Goal: Task Accomplishment & Management: Complete application form

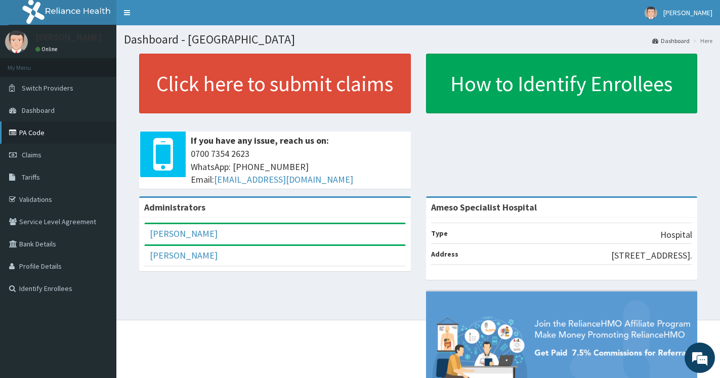
click at [33, 135] on link "PA Code" at bounding box center [58, 132] width 116 height 22
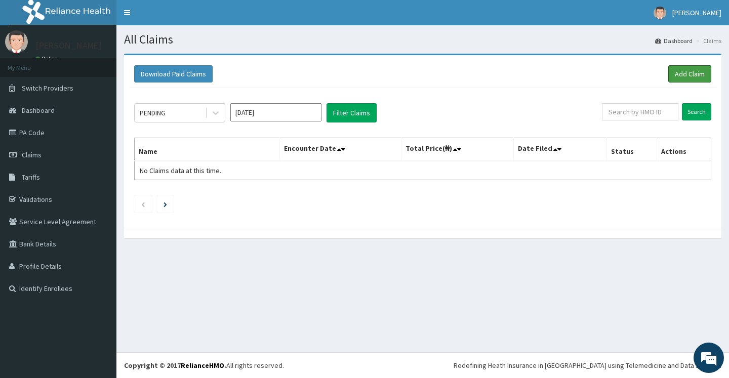
click at [679, 72] on link "Add Claim" at bounding box center [689, 73] width 43 height 17
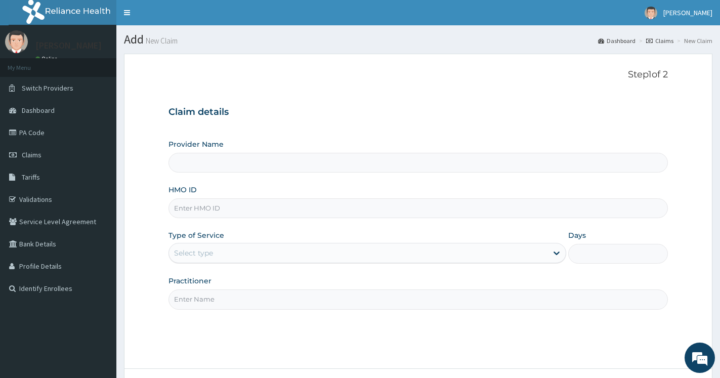
type input "Ameso Specialist Hospital"
click at [209, 210] on input "HMO ID" at bounding box center [419, 208] width 500 height 20
type input "MUH/10064/E"
click at [202, 256] on div "Select type" at bounding box center [193, 253] width 39 height 10
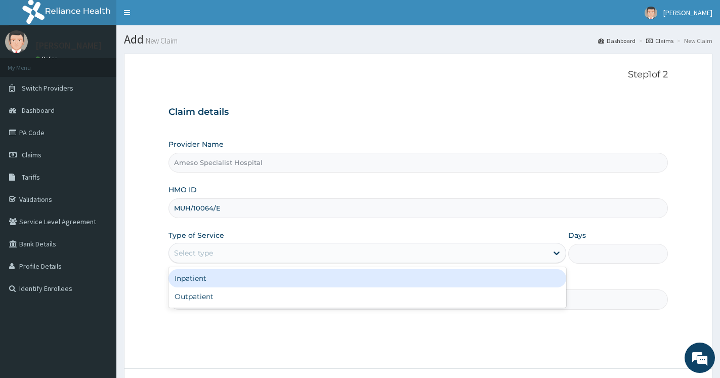
drag, startPoint x: 200, startPoint y: 281, endPoint x: 207, endPoint y: 281, distance: 7.1
click at [200, 281] on div "Inpatient" at bounding box center [368, 278] width 398 height 18
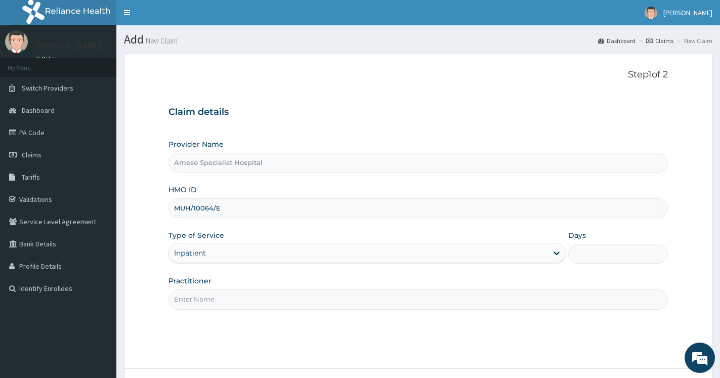
click at [583, 251] on input "Days" at bounding box center [618, 254] width 100 height 20
type input "2"
click at [201, 302] on input "Practitioner" at bounding box center [419, 300] width 500 height 20
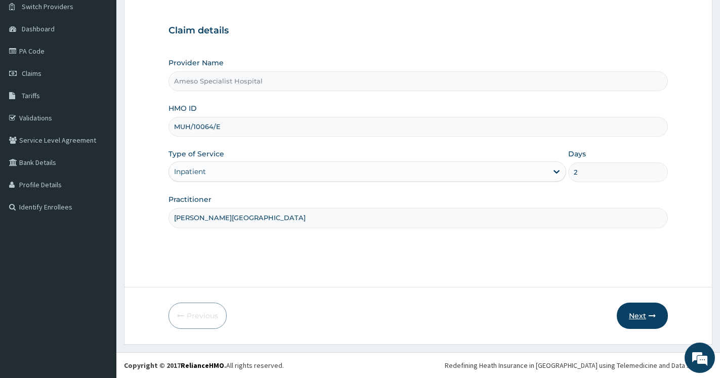
type input "DR. OGALA"
click at [645, 312] on button "Next" at bounding box center [642, 316] width 51 height 26
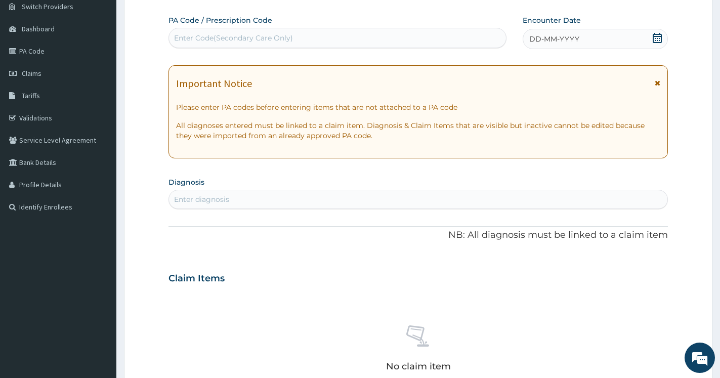
scroll to position [0, 0]
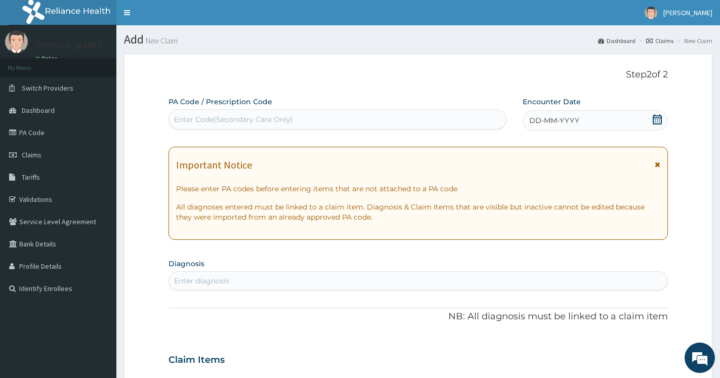
click at [244, 117] on div "Enter Code(Secondary Care Only)" at bounding box center [233, 119] width 119 height 10
paste input "PA/39050A"
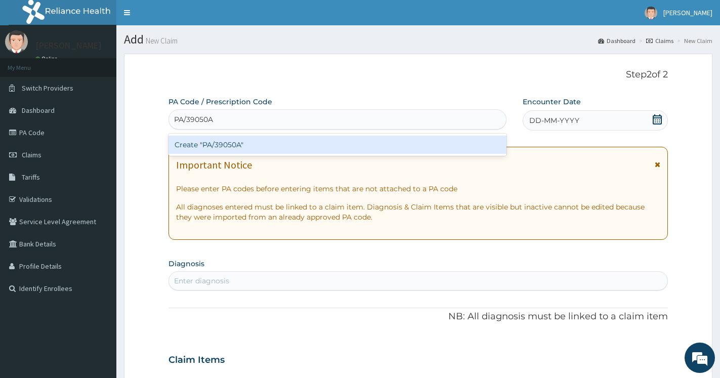
type input "PA/39050A"
click at [656, 120] on div "PA Code / Prescription Code option Create "PA/39050A" focused, 1 of 1. 1 result…" at bounding box center [419, 359] width 500 height 524
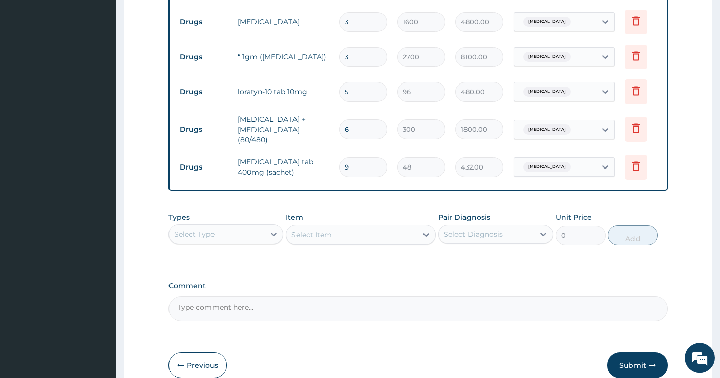
scroll to position [627, 0]
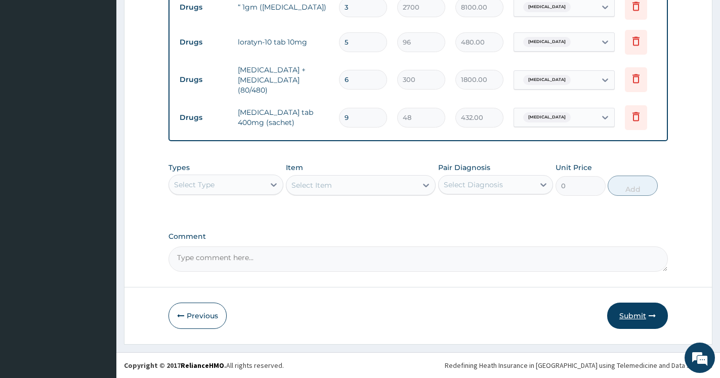
click at [622, 317] on button "Submit" at bounding box center [637, 316] width 61 height 26
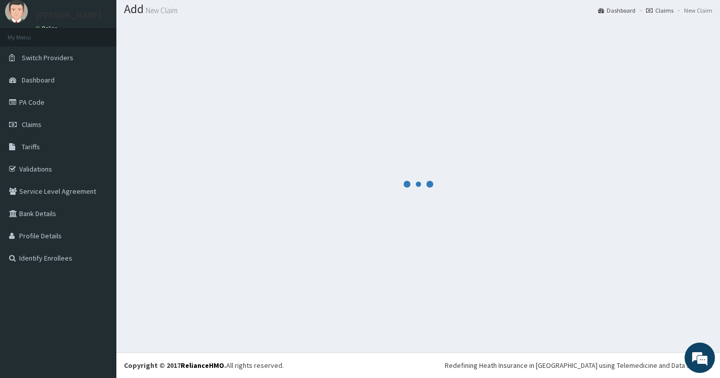
scroll to position [30, 0]
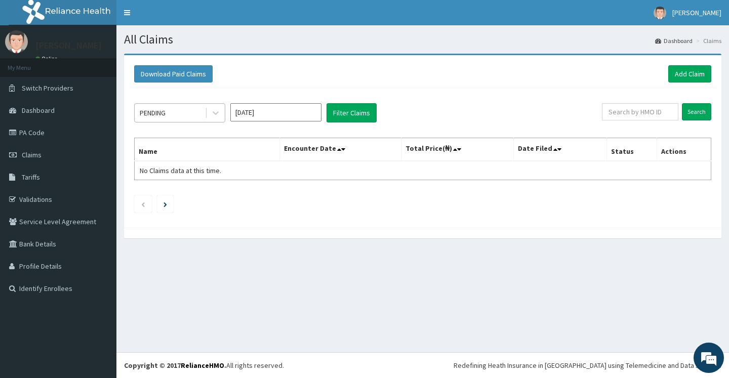
click at [179, 112] on div "PENDING" at bounding box center [170, 113] width 70 height 16
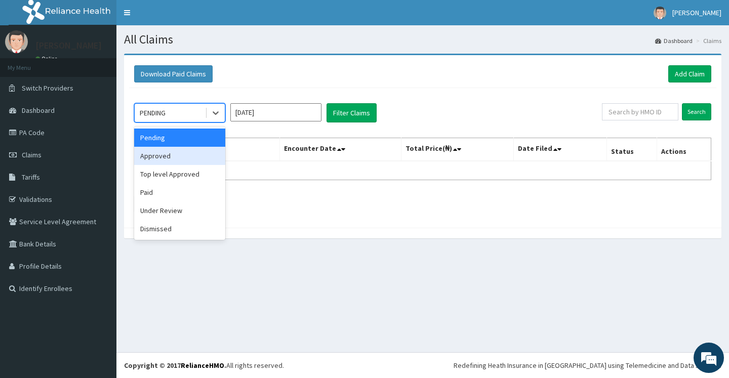
drag, startPoint x: 155, startPoint y: 155, endPoint x: 203, endPoint y: 139, distance: 50.1
click at [156, 155] on div "Approved" at bounding box center [179, 156] width 91 height 18
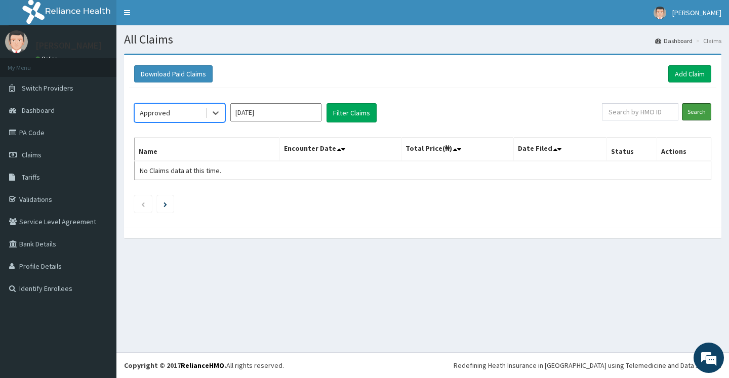
click at [702, 107] on input "Search" at bounding box center [696, 111] width 29 height 17
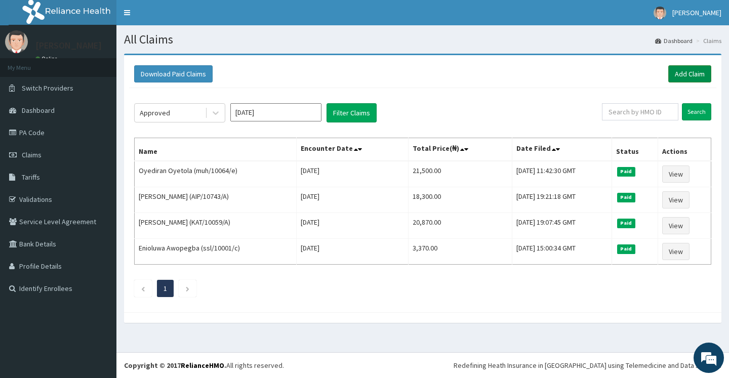
click at [689, 72] on link "Add Claim" at bounding box center [689, 73] width 43 height 17
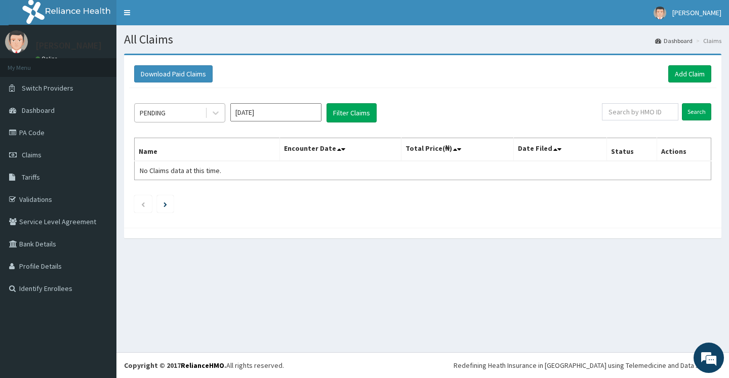
click at [190, 114] on div "PENDING" at bounding box center [170, 113] width 70 height 16
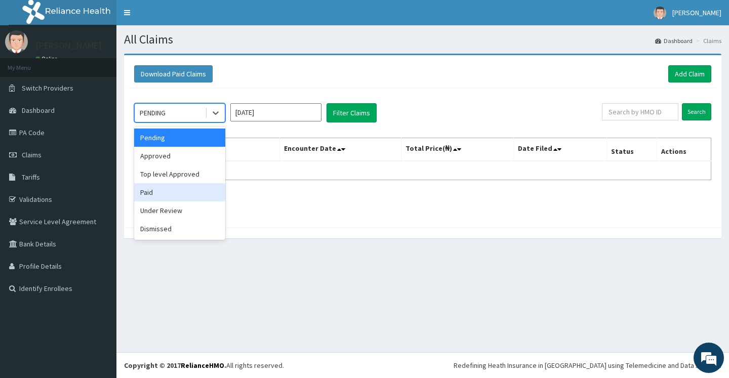
click at [150, 194] on div "Paid" at bounding box center [179, 192] width 91 height 18
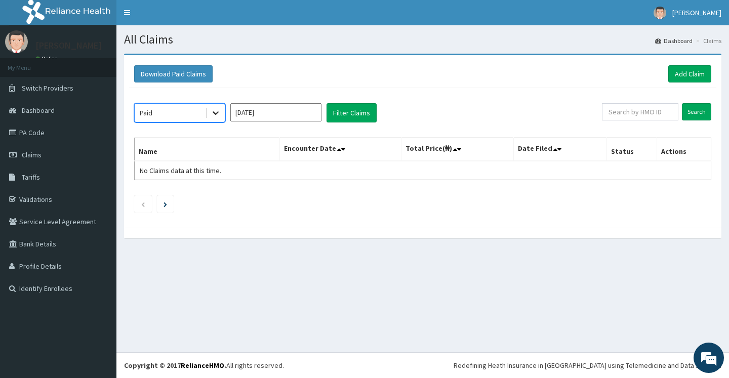
click at [214, 113] on icon at bounding box center [216, 113] width 10 height 10
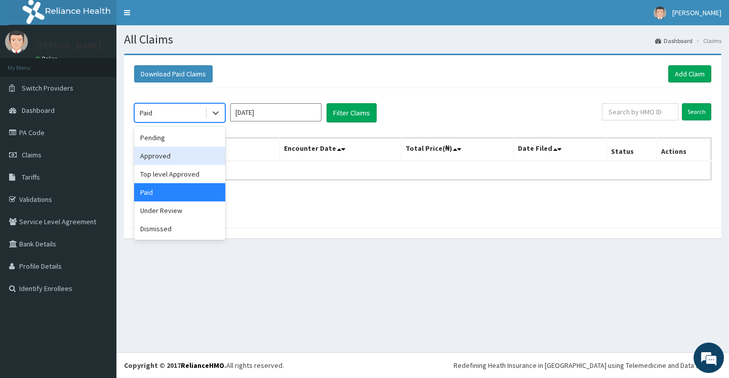
click at [157, 161] on div "Approved" at bounding box center [179, 156] width 91 height 18
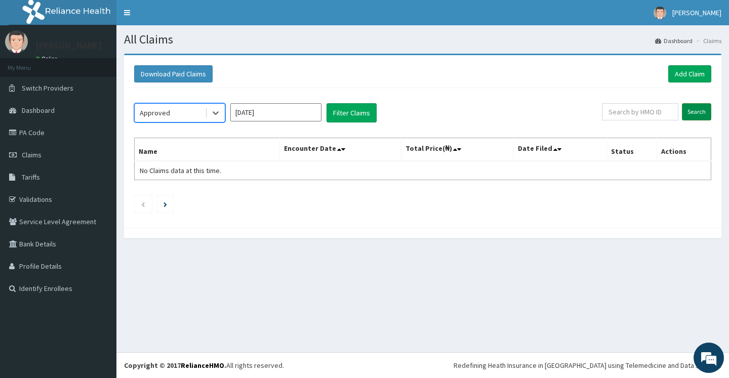
click at [694, 113] on input "Search" at bounding box center [696, 111] width 29 height 17
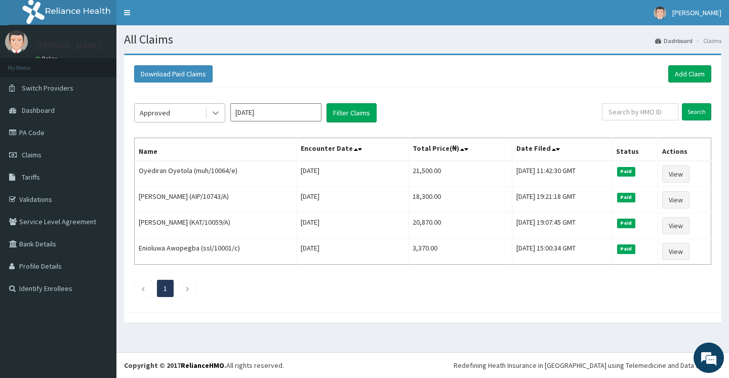
click at [217, 112] on icon at bounding box center [216, 114] width 6 height 4
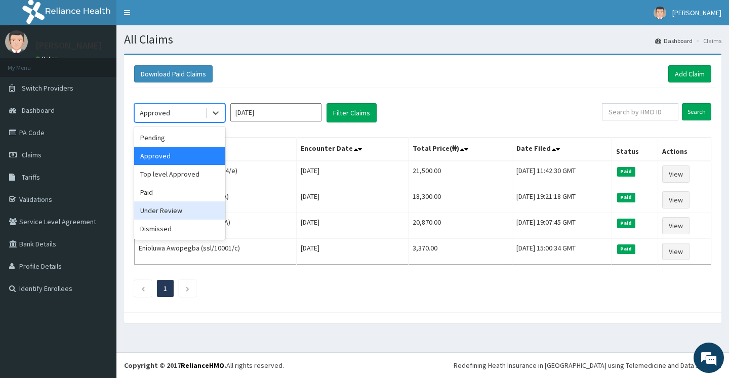
click at [168, 211] on div "Under Review" at bounding box center [179, 210] width 91 height 18
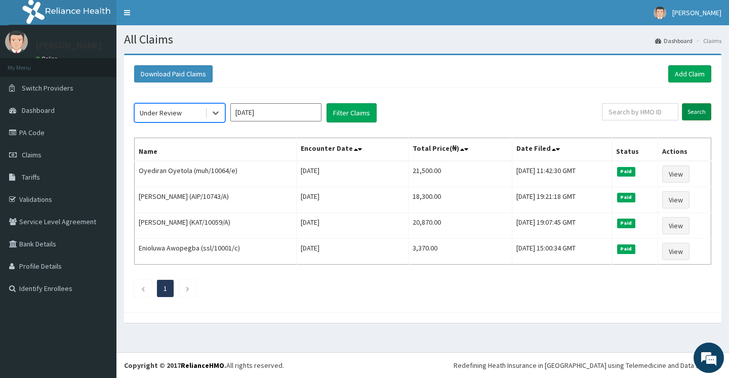
click at [690, 115] on input "Search" at bounding box center [696, 111] width 29 height 17
click at [217, 114] on icon at bounding box center [216, 114] width 6 height 4
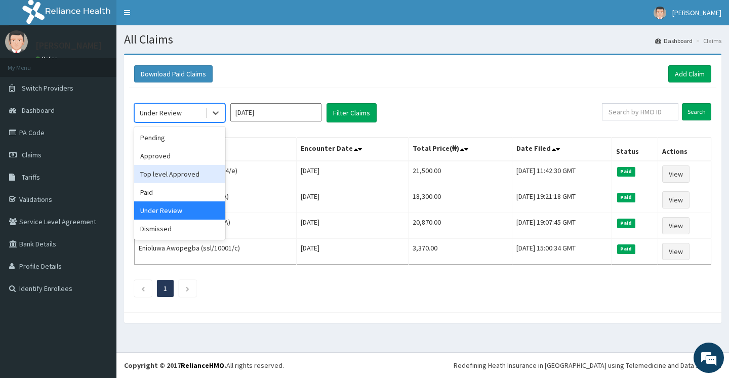
click at [157, 174] on div "Top level Approved" at bounding box center [179, 174] width 91 height 18
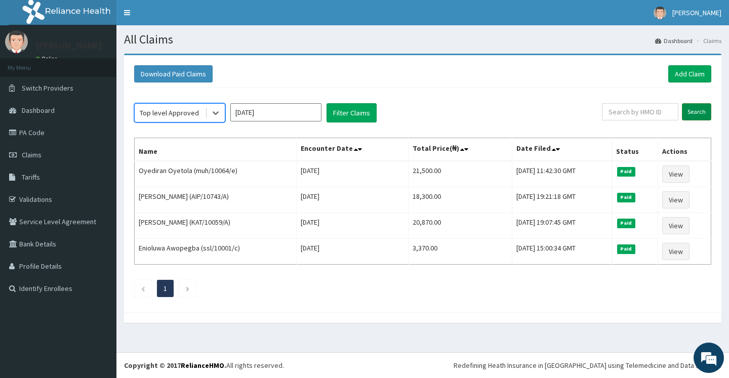
click at [702, 111] on input "Search" at bounding box center [696, 111] width 29 height 17
click at [186, 115] on div "Top level Approved" at bounding box center [169, 113] width 59 height 10
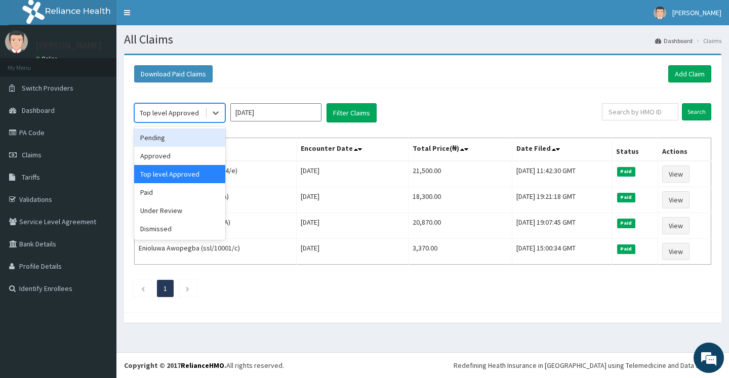
click at [163, 142] on div "Pending" at bounding box center [179, 138] width 91 height 18
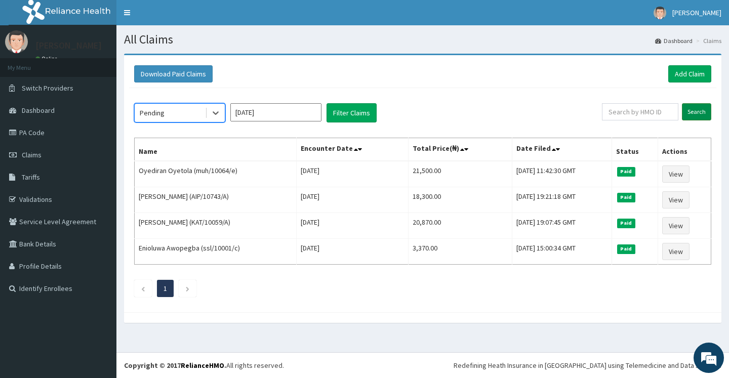
click at [690, 109] on input "Search" at bounding box center [696, 111] width 29 height 17
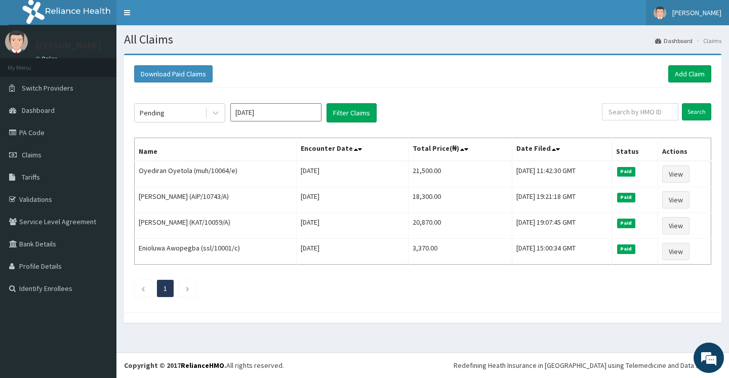
click at [690, 12] on span "[PERSON_NAME]" at bounding box center [696, 12] width 49 height 9
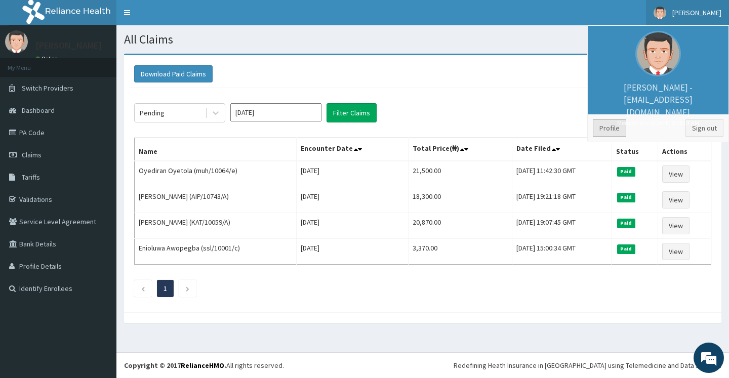
click at [610, 127] on link "Profile" at bounding box center [609, 127] width 33 height 17
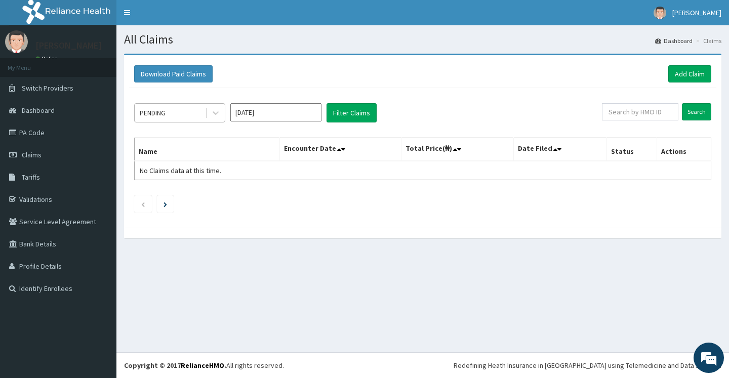
click at [184, 116] on div "PENDING" at bounding box center [170, 113] width 70 height 16
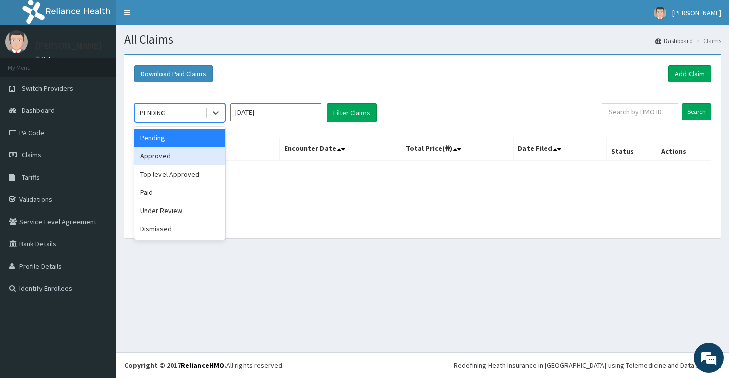
click at [164, 155] on div "Approved" at bounding box center [179, 156] width 91 height 18
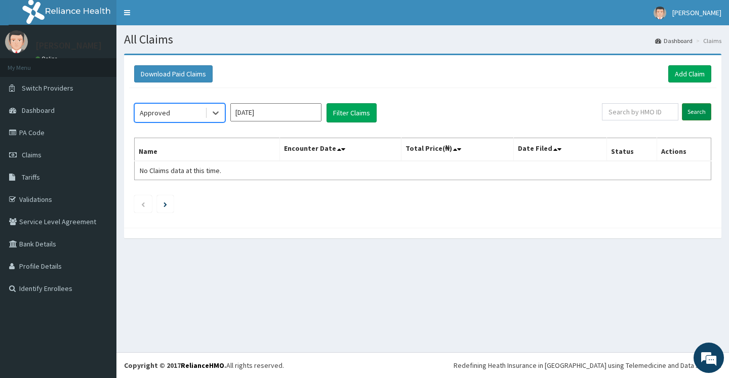
click at [694, 118] on input "Search" at bounding box center [696, 111] width 29 height 17
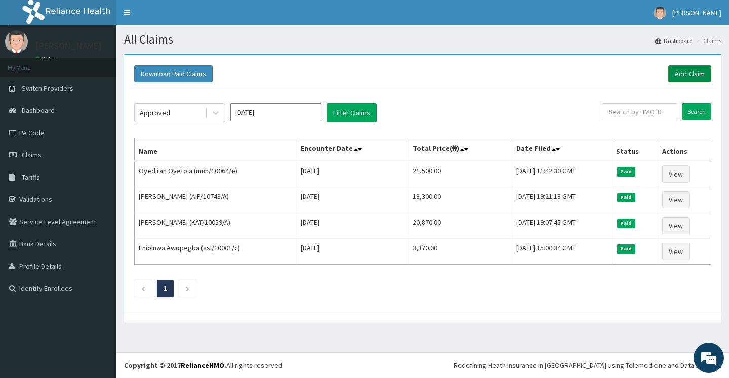
click at [679, 74] on link "Add Claim" at bounding box center [689, 73] width 43 height 17
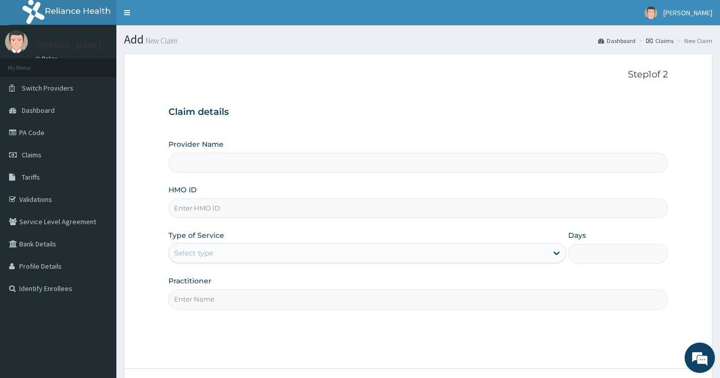
type input "Ameso Specialist Hospital"
click at [39, 136] on link "PA Code" at bounding box center [58, 132] width 116 height 22
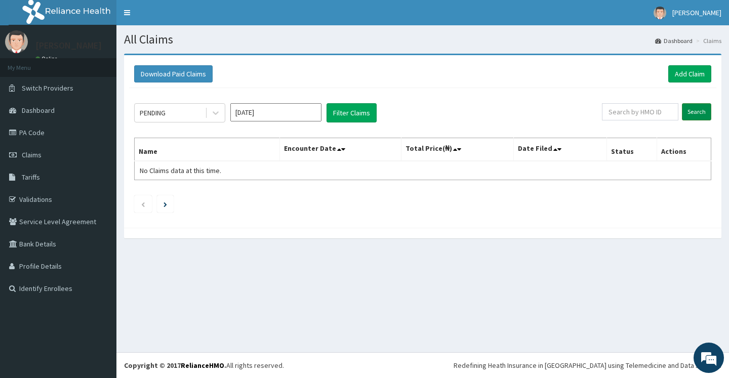
click at [701, 111] on input "Search" at bounding box center [696, 111] width 29 height 17
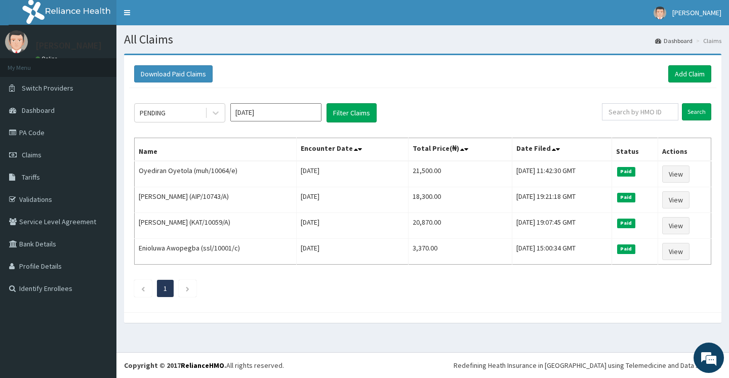
click at [306, 115] on input "[DATE]" at bounding box center [275, 112] width 91 height 18
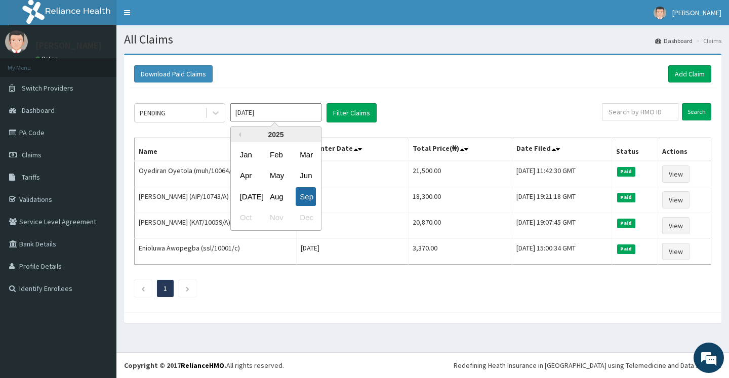
click at [303, 196] on div "Sep" at bounding box center [306, 196] width 20 height 19
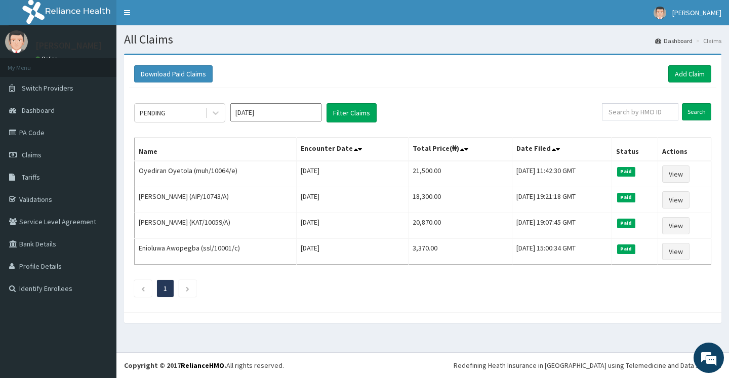
click at [176, 115] on div "PENDING" at bounding box center [170, 113] width 70 height 16
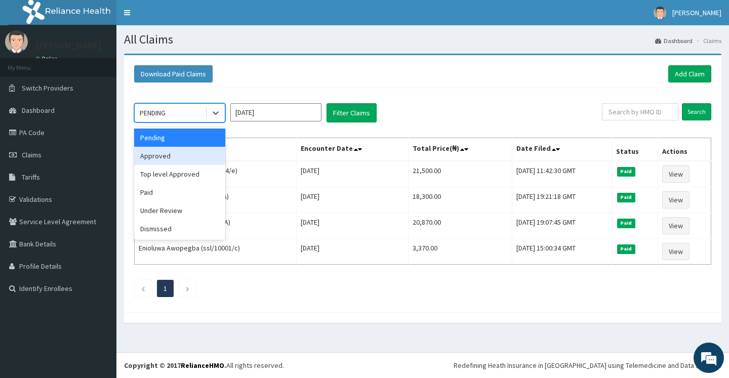
click at [166, 156] on div "Approved" at bounding box center [179, 156] width 91 height 18
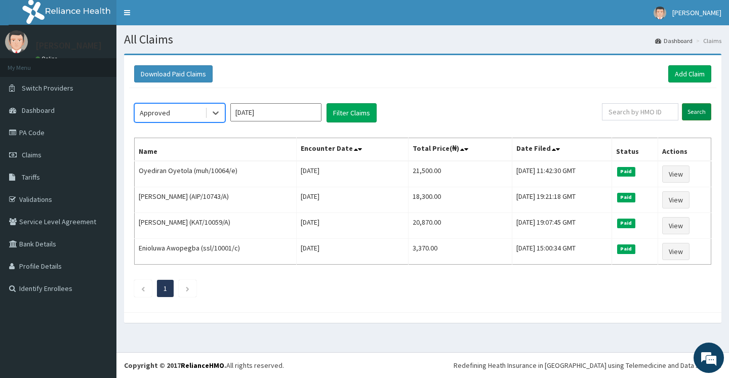
click at [702, 111] on input "Search" at bounding box center [696, 111] width 29 height 17
click at [173, 113] on div "Approved" at bounding box center [170, 113] width 70 height 16
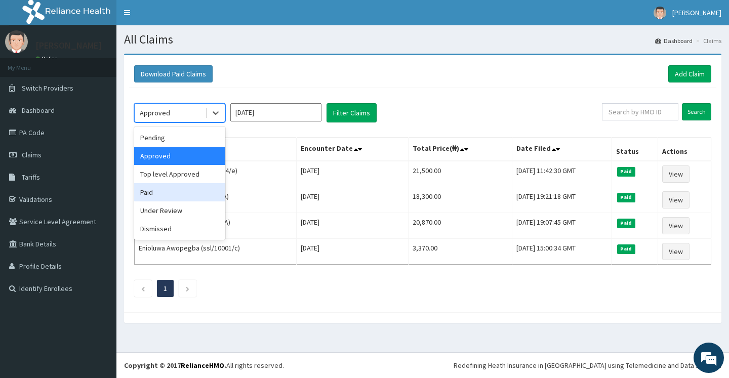
click at [155, 191] on div "Paid" at bounding box center [179, 192] width 91 height 18
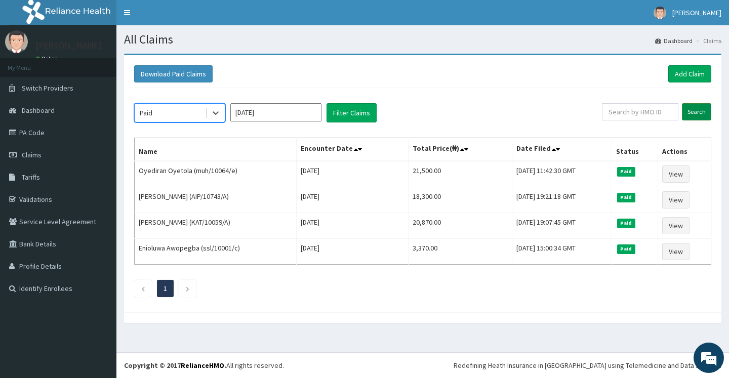
click at [703, 112] on input "Search" at bounding box center [696, 111] width 29 height 17
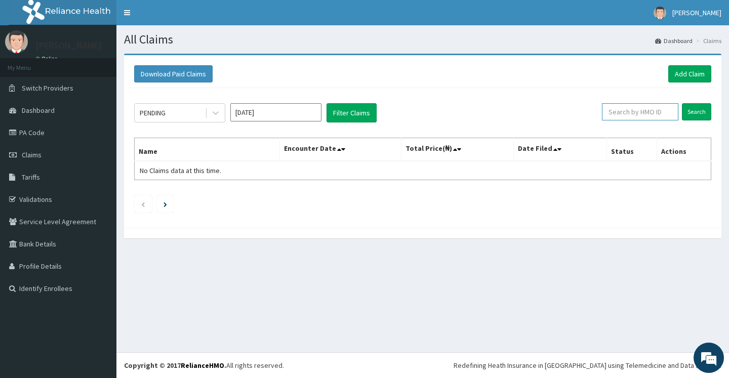
click at [643, 114] on input "text" at bounding box center [640, 111] width 76 height 17
type input "MUH/10064/E"
click at [701, 111] on input "Search" at bounding box center [696, 111] width 29 height 17
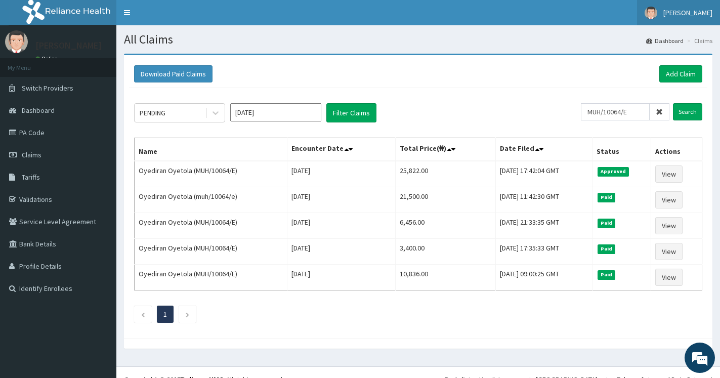
click at [664, 12] on span "[PERSON_NAME]" at bounding box center [688, 12] width 49 height 9
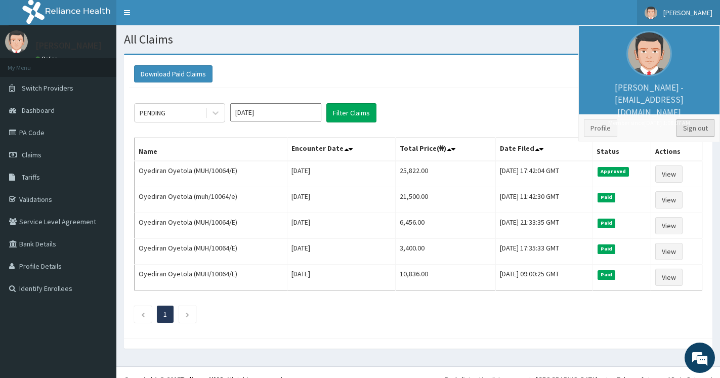
click at [696, 131] on link "Sign out" at bounding box center [696, 127] width 38 height 17
